Goal: Information Seeking & Learning: Learn about a topic

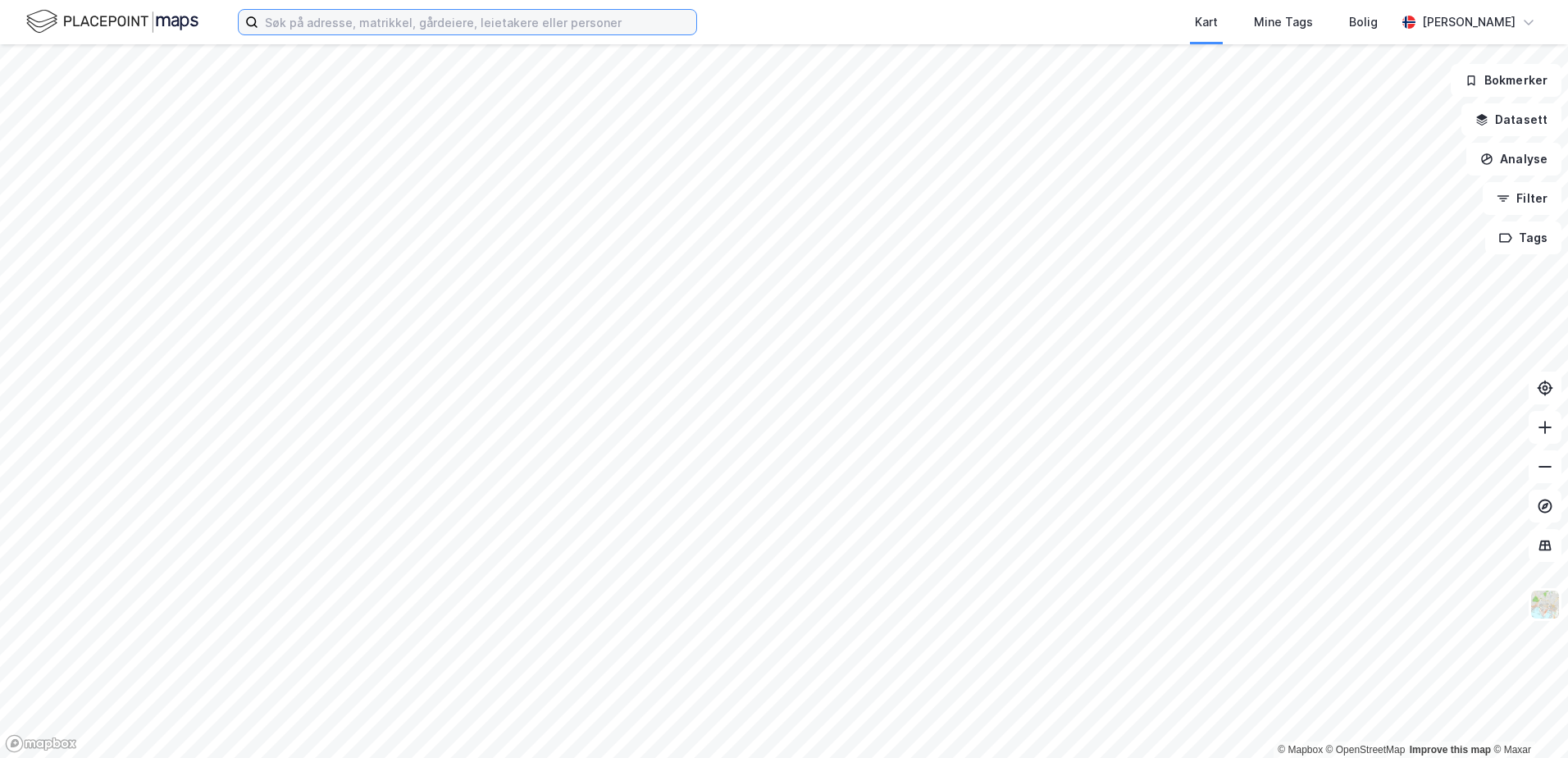
click at [312, 23] on input at bounding box center [477, 22] width 438 height 25
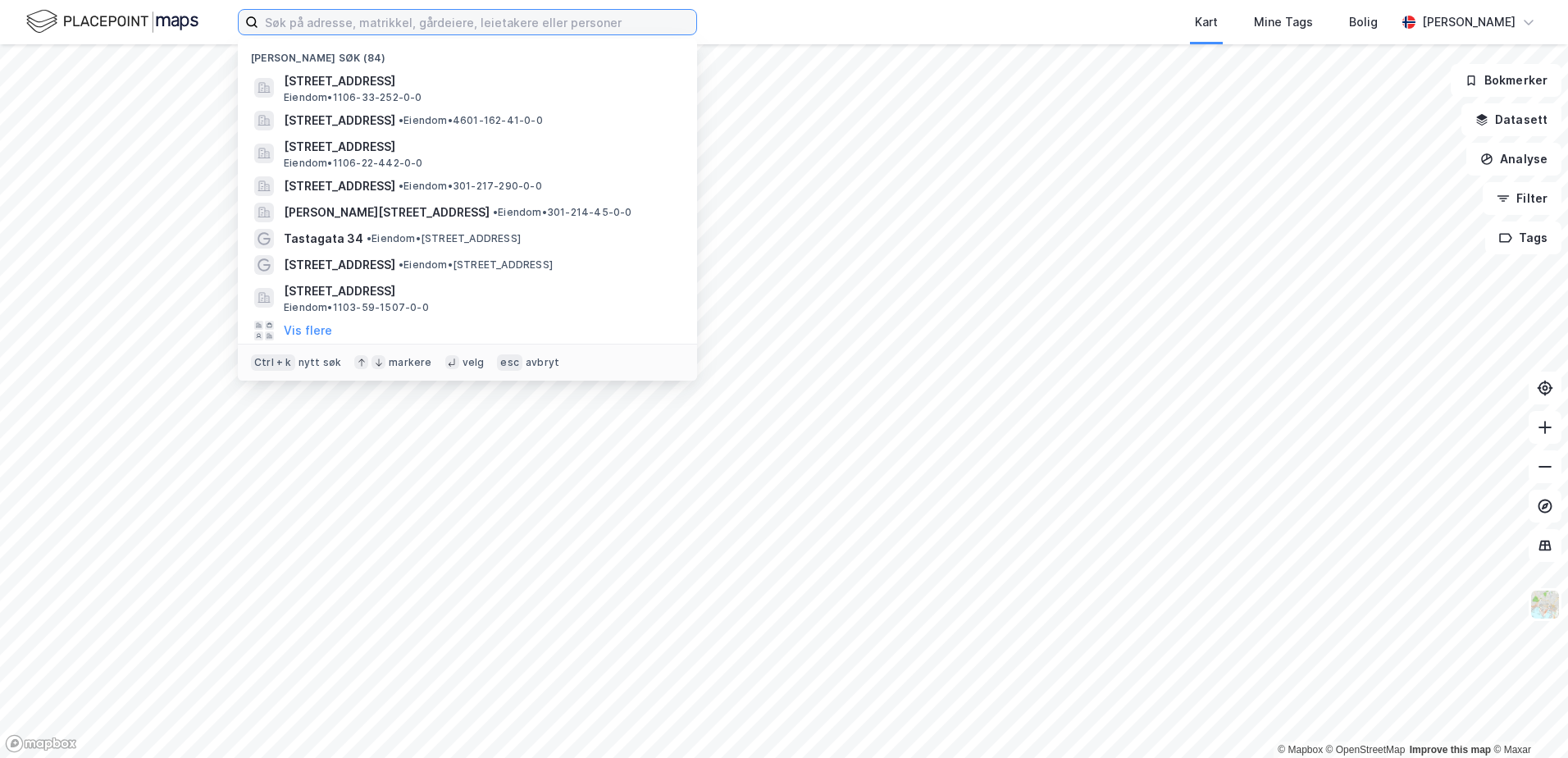
paste input "Gnr. 9, bnr. 121"
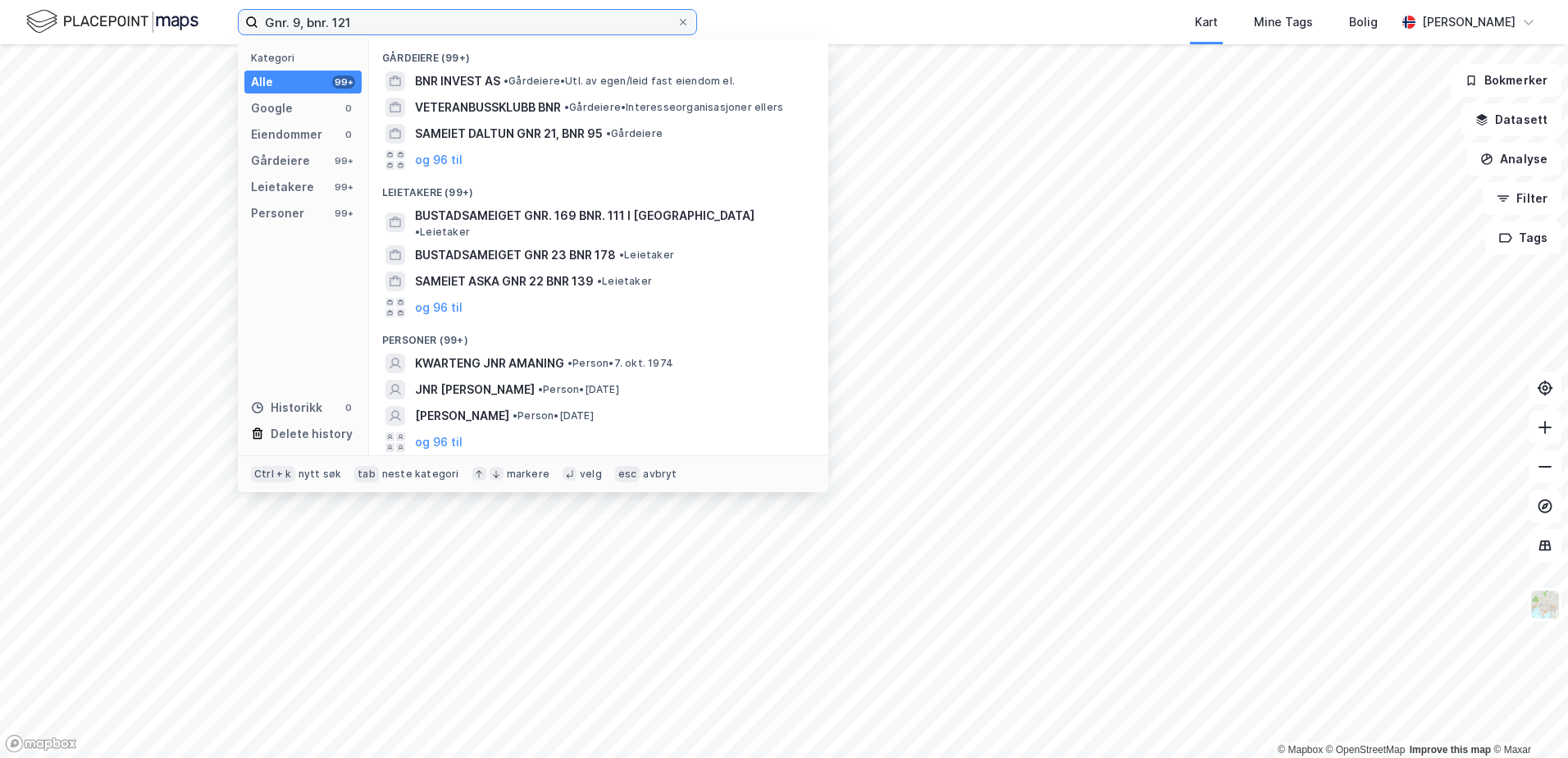
click at [265, 22] on input "Gnr. 9, bnr. 121" at bounding box center [467, 22] width 418 height 25
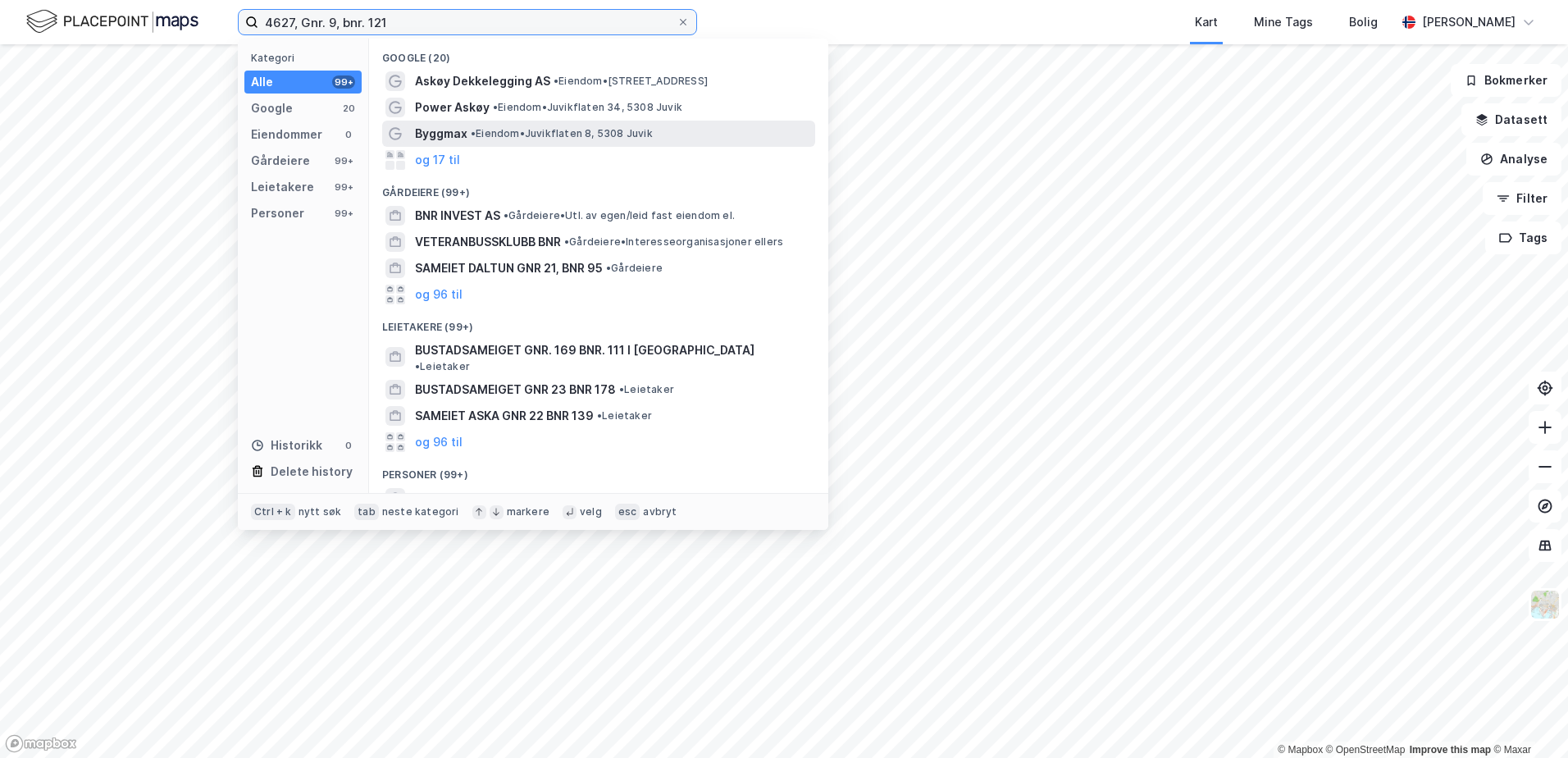
type input "4627, Gnr. 9, bnr. 121"
click at [502, 134] on span "• Eiendom • Juvikflaten 8, 5308 [GEOGRAPHIC_DATA]" at bounding box center [561, 134] width 182 height 13
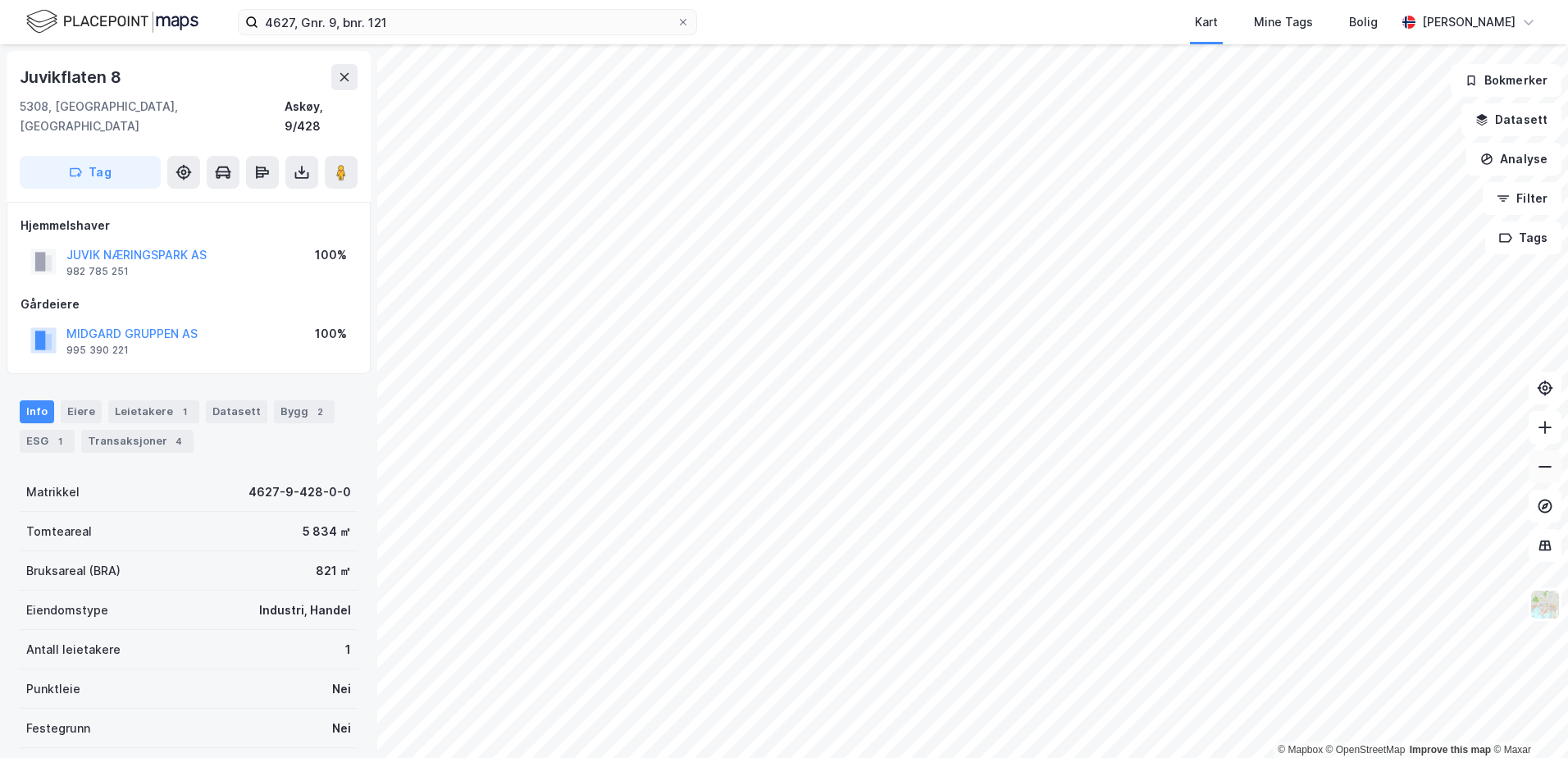
click at [1550, 476] on button at bounding box center [1545, 467] width 33 height 33
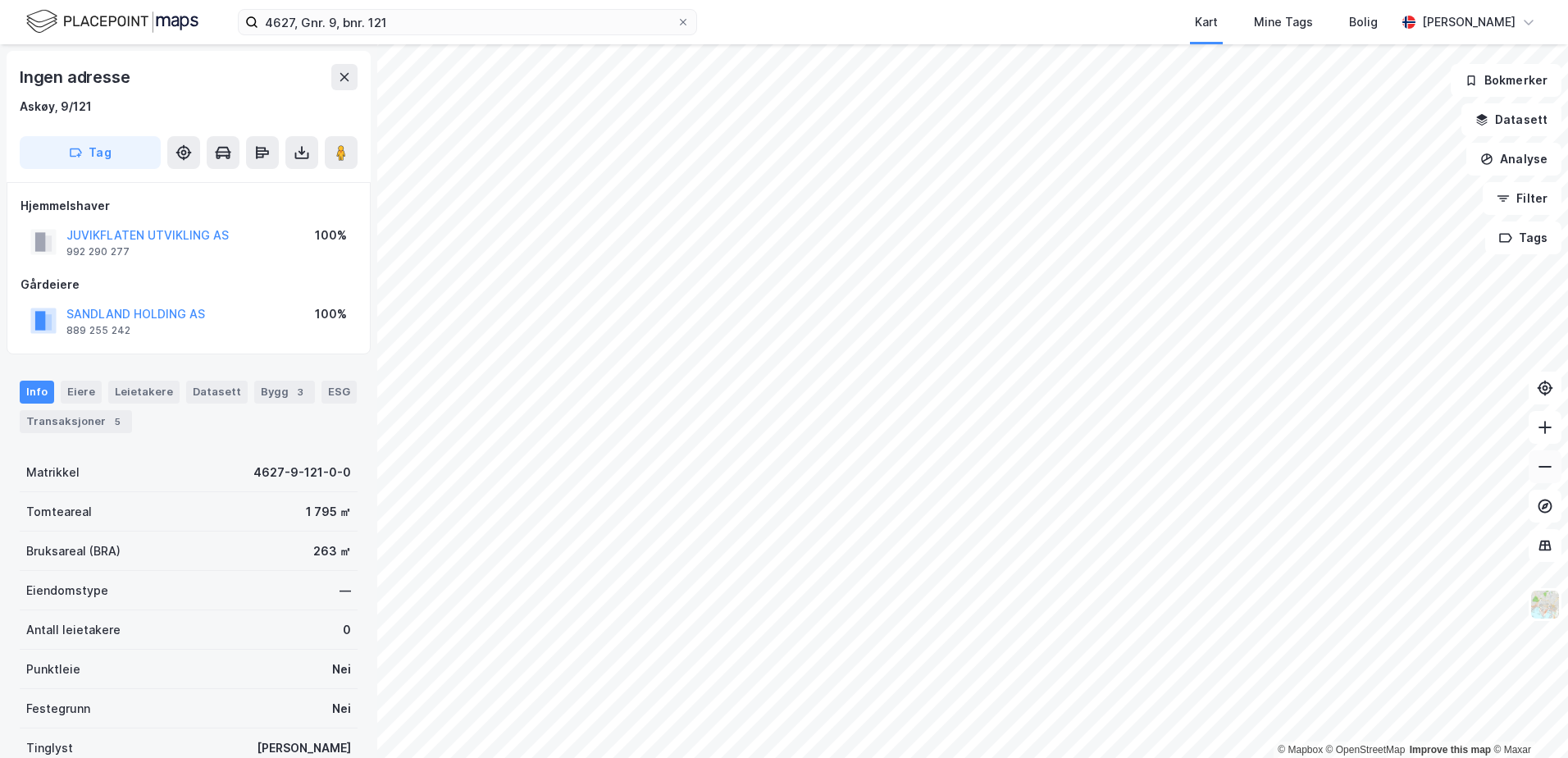
click at [1542, 471] on icon at bounding box center [1545, 467] width 16 height 16
